Goal: Task Accomplishment & Management: Use online tool/utility

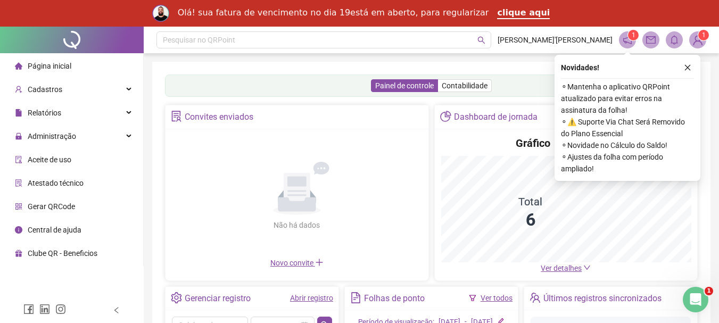
click at [687, 72] on button "button" at bounding box center [687, 67] width 13 height 13
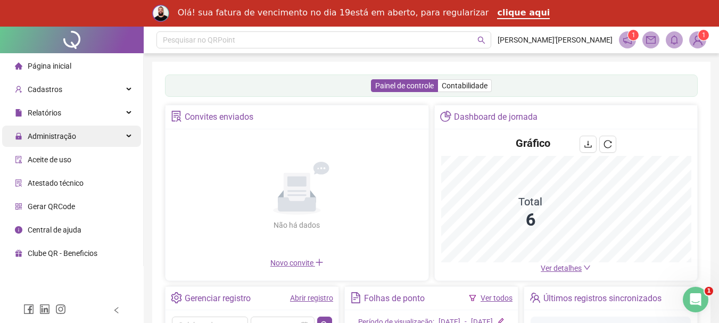
click at [61, 138] on span "Administração" at bounding box center [52, 136] width 48 height 9
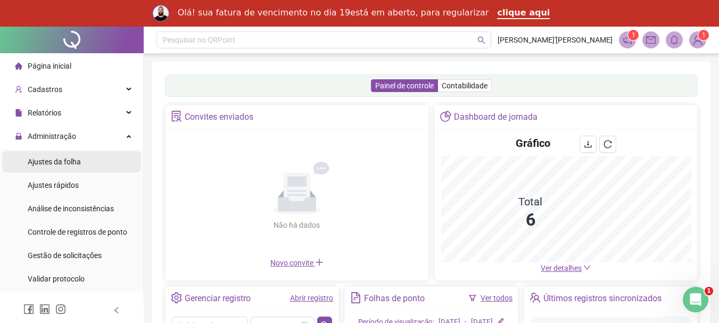
click at [64, 161] on span "Ajustes da folha" at bounding box center [54, 162] width 53 height 9
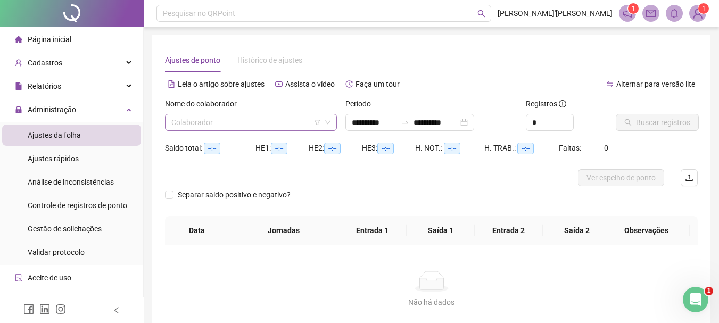
type input "**********"
click at [224, 124] on input "search" at bounding box center [246, 122] width 150 height 16
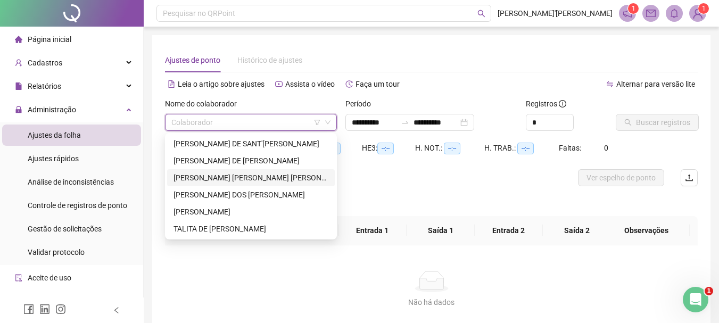
click at [220, 170] on div "[PERSON_NAME] [PERSON_NAME] [PERSON_NAME]" at bounding box center [251, 177] width 168 height 17
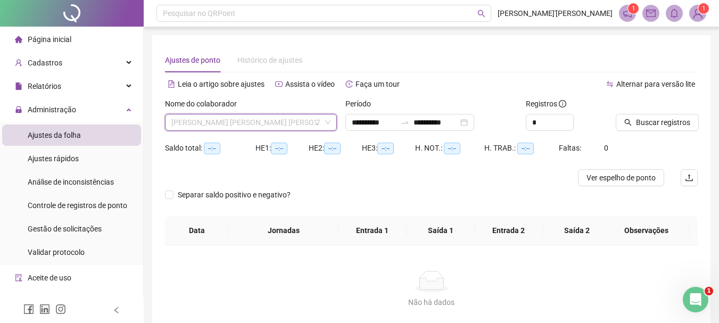
click at [246, 125] on span "[PERSON_NAME] [PERSON_NAME] [PERSON_NAME]" at bounding box center [250, 122] width 159 height 16
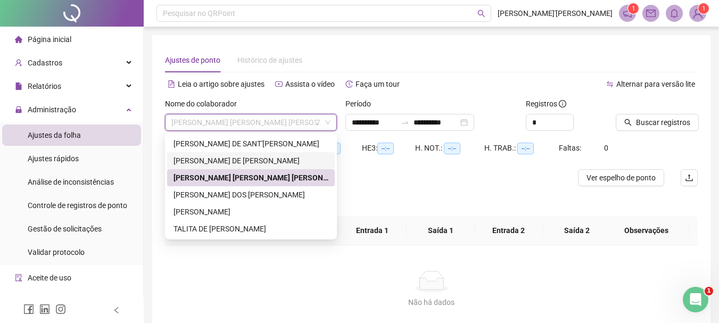
click at [241, 155] on div "[PERSON_NAME] DE [PERSON_NAME]" at bounding box center [251, 161] width 155 height 12
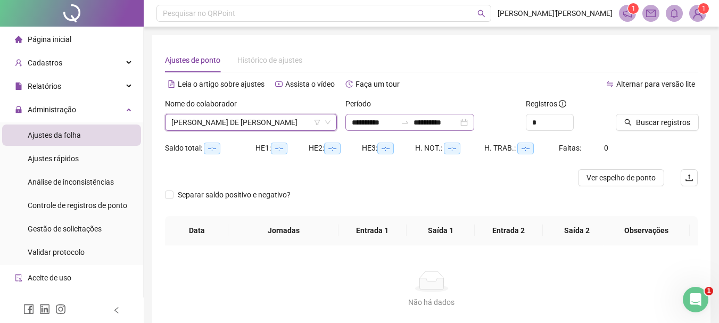
click at [474, 126] on div "**********" at bounding box center [409, 122] width 129 height 17
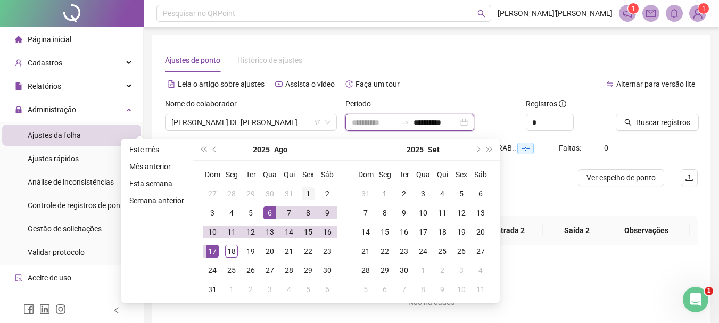
type input "**********"
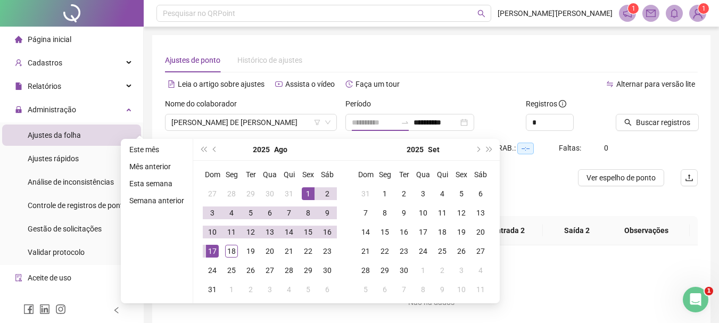
click at [309, 195] on div "1" at bounding box center [308, 193] width 13 height 13
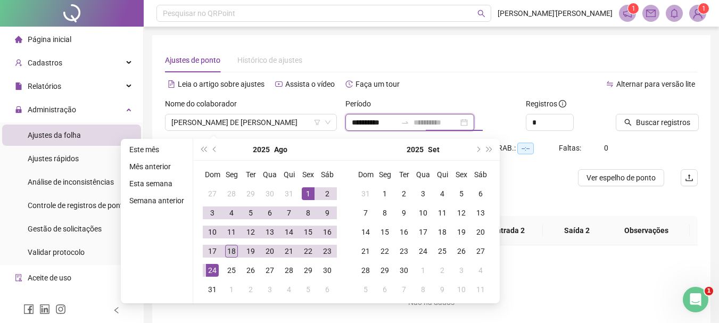
type input "**********"
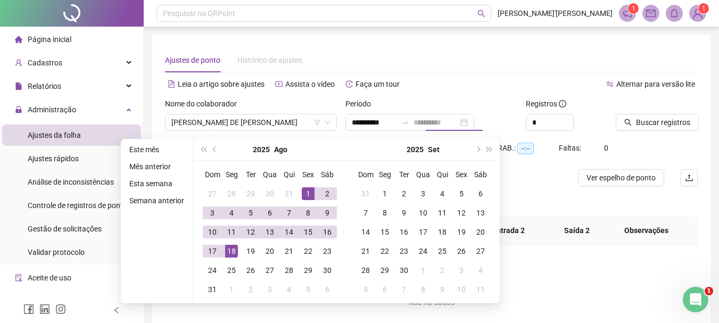
click at [234, 249] on div "18" at bounding box center [231, 251] width 13 height 13
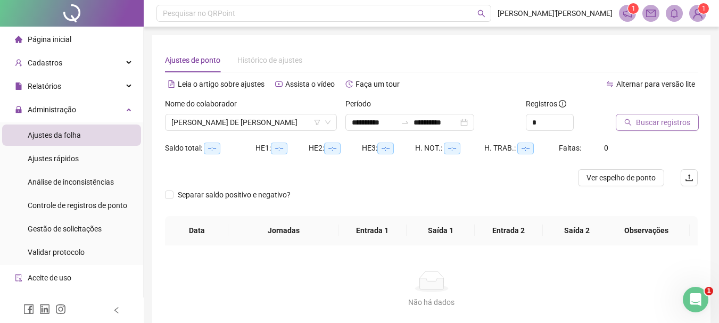
click at [663, 116] on button "Buscar registros" at bounding box center [657, 122] width 83 height 17
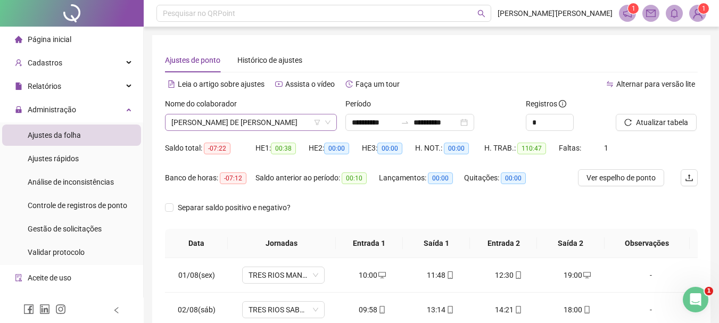
click at [227, 121] on span "[PERSON_NAME] DE [PERSON_NAME]" at bounding box center [250, 122] width 159 height 16
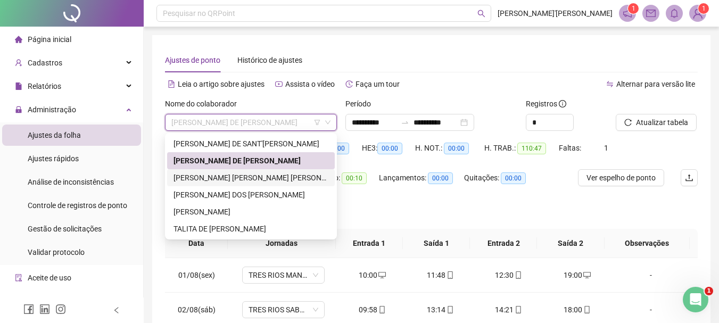
drag, startPoint x: 199, startPoint y: 182, endPoint x: 294, endPoint y: 177, distance: 94.9
click at [200, 181] on div "[PERSON_NAME] [PERSON_NAME] [PERSON_NAME]" at bounding box center [251, 178] width 155 height 12
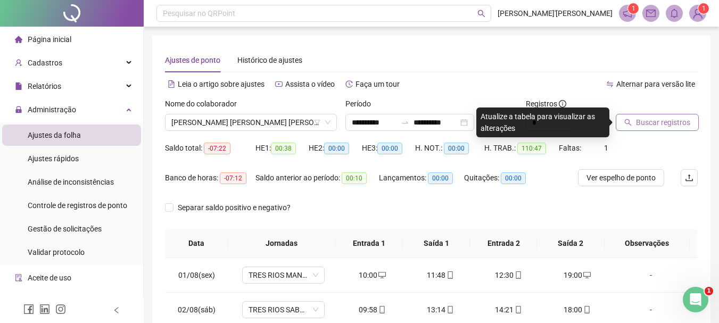
click at [645, 116] on button "Buscar registros" at bounding box center [657, 122] width 83 height 17
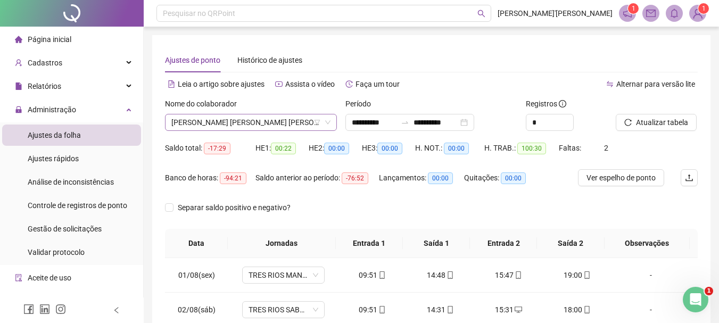
click at [245, 121] on span "[PERSON_NAME] [PERSON_NAME] [PERSON_NAME]" at bounding box center [250, 122] width 159 height 16
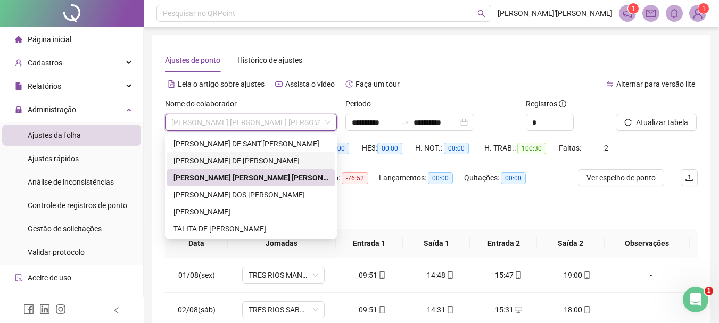
click at [233, 164] on div "[PERSON_NAME] DE [PERSON_NAME]" at bounding box center [251, 161] width 155 height 12
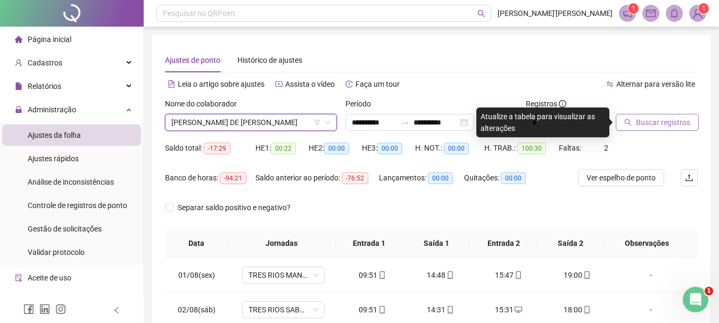
drag, startPoint x: 661, startPoint y: 127, endPoint x: 647, endPoint y: 130, distance: 14.6
click at [652, 128] on button "Buscar registros" at bounding box center [657, 122] width 83 height 17
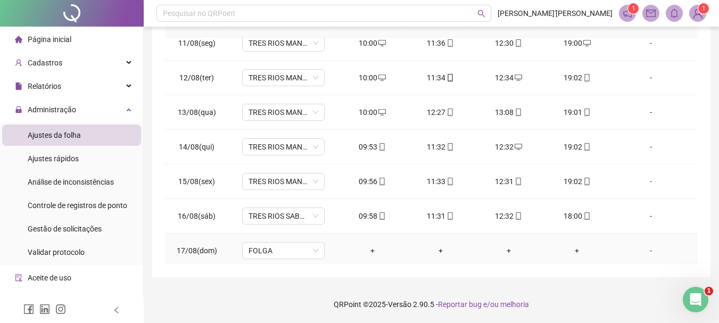
scroll to position [395, 0]
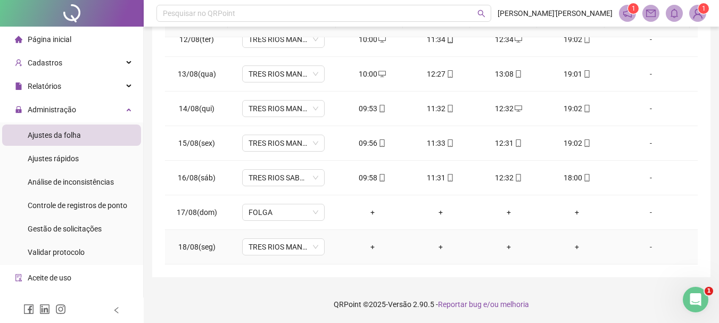
click at [364, 254] on td "+" at bounding box center [372, 247] width 68 height 35
click at [367, 244] on div "+" at bounding box center [372, 247] width 51 height 12
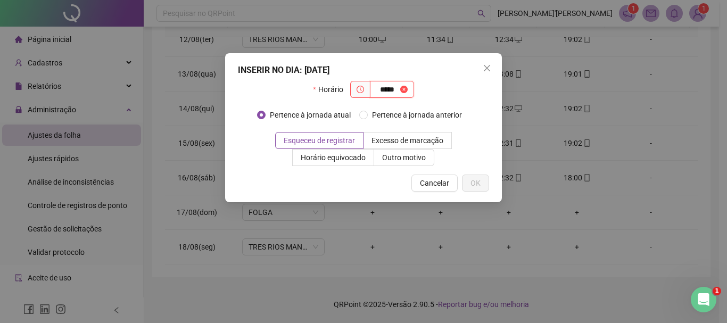
type input "*****"
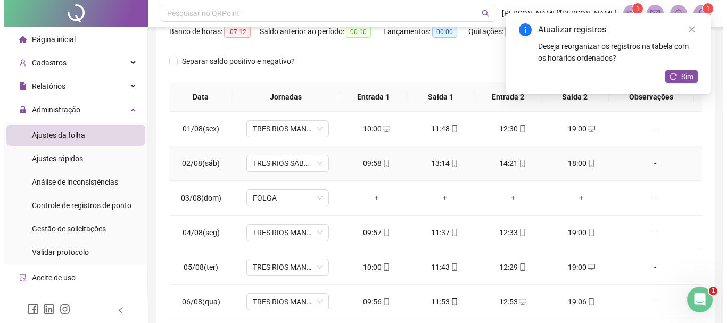
scroll to position [8, 0]
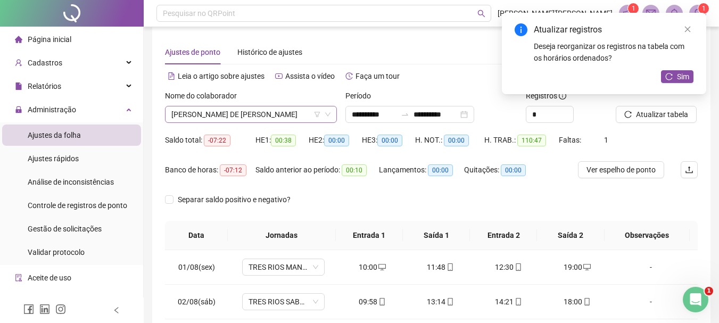
click at [220, 108] on span "[PERSON_NAME] DE [PERSON_NAME]" at bounding box center [250, 114] width 159 height 16
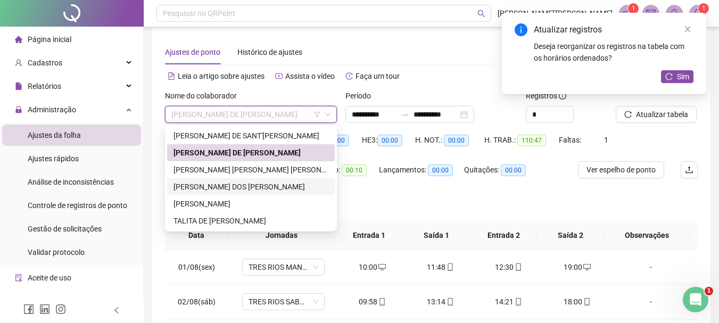
click at [205, 189] on div "[PERSON_NAME] DOS [PERSON_NAME]" at bounding box center [251, 187] width 155 height 12
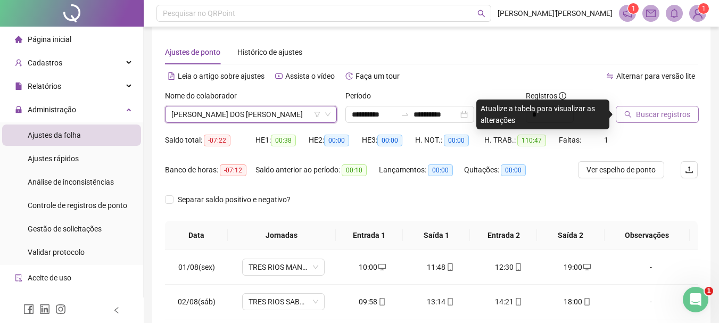
click at [653, 118] on span "Buscar registros" at bounding box center [663, 115] width 54 height 12
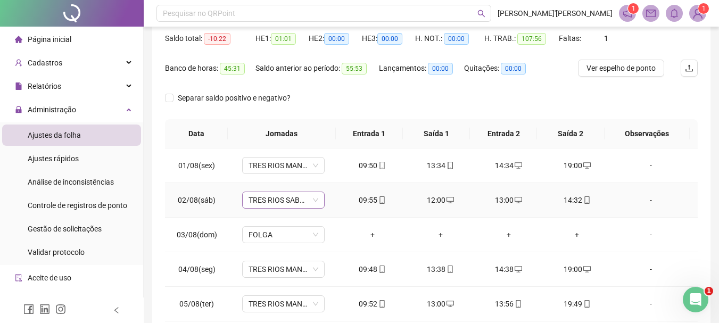
scroll to position [0, 0]
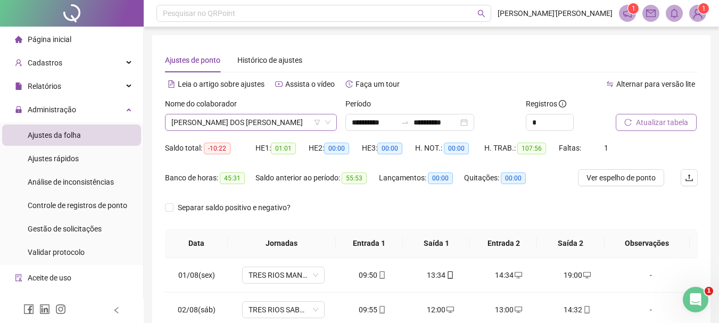
click at [263, 125] on span "[PERSON_NAME] DOS [PERSON_NAME]" at bounding box center [250, 122] width 159 height 16
